Goal: Register for event/course

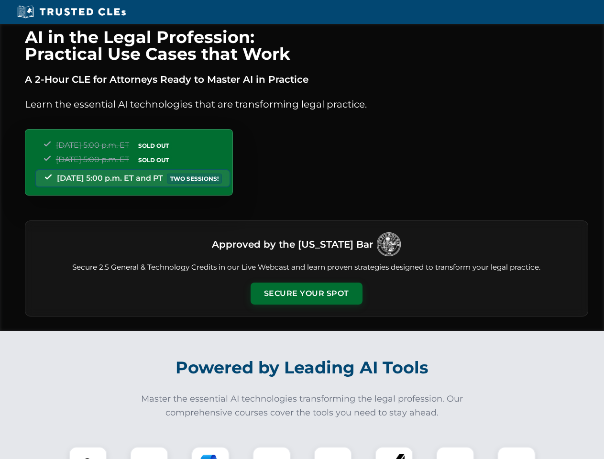
click at [306, 294] on button "Secure Your Spot" at bounding box center [306, 294] width 112 height 22
click at [88, 453] on img at bounding box center [88, 466] width 28 height 28
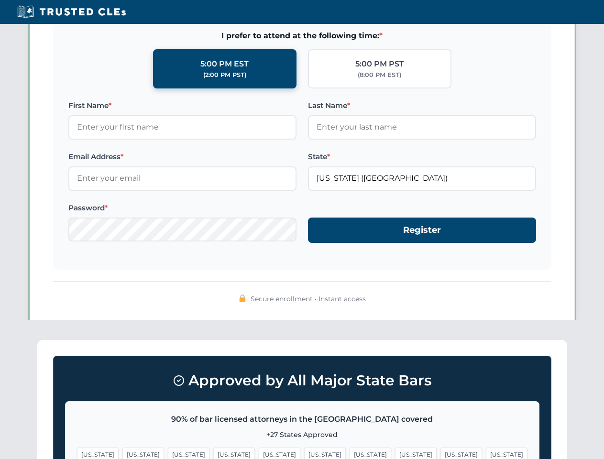
click at [349, 453] on span "[US_STATE]" at bounding box center [370, 454] width 42 height 14
click at [440, 453] on span "[US_STATE]" at bounding box center [461, 454] width 42 height 14
